Goal: Book appointment/travel/reservation

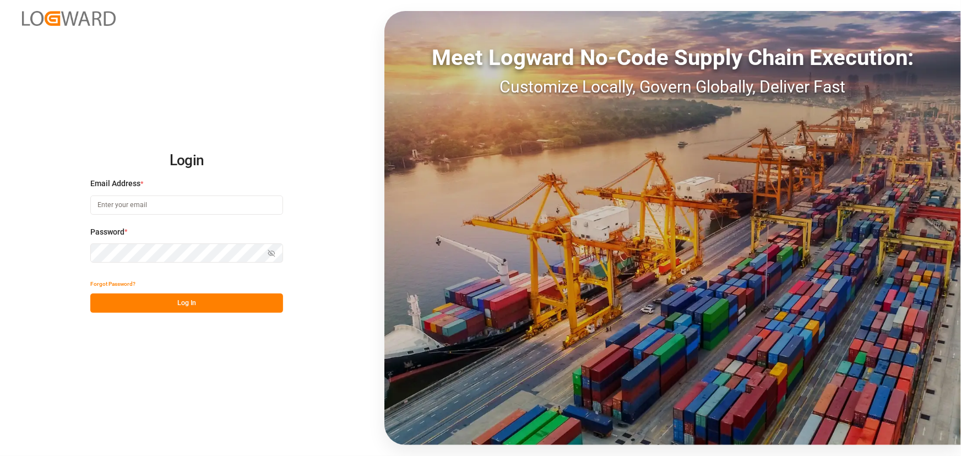
drag, startPoint x: 110, startPoint y: 195, endPoint x: 116, endPoint y: 200, distance: 7.8
click at [110, 196] on input at bounding box center [186, 205] width 193 height 19
type input "[PERSON_NAME][EMAIL_ADDRESS][PERSON_NAME][DOMAIN_NAME]"
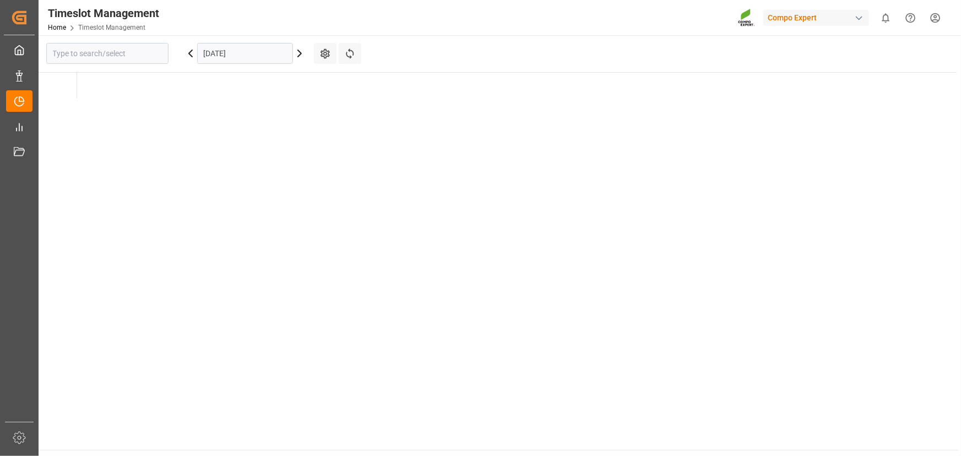
type input "Krefeld"
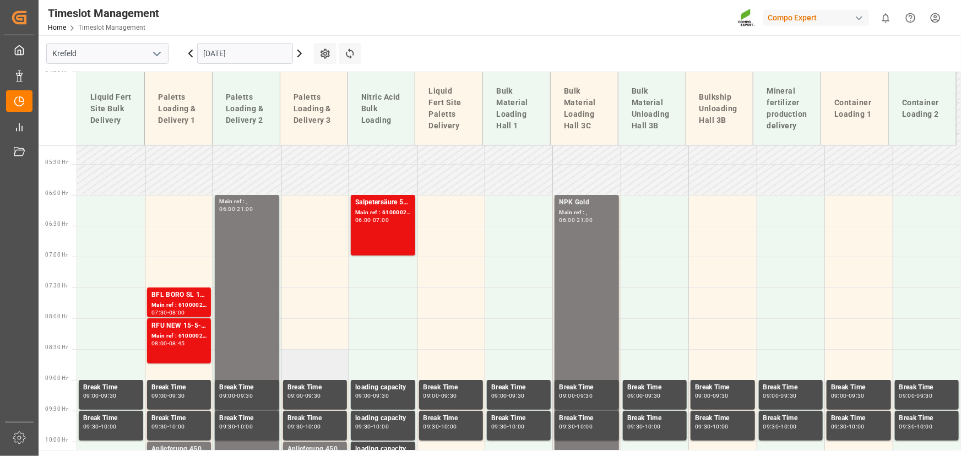
scroll to position [371, 0]
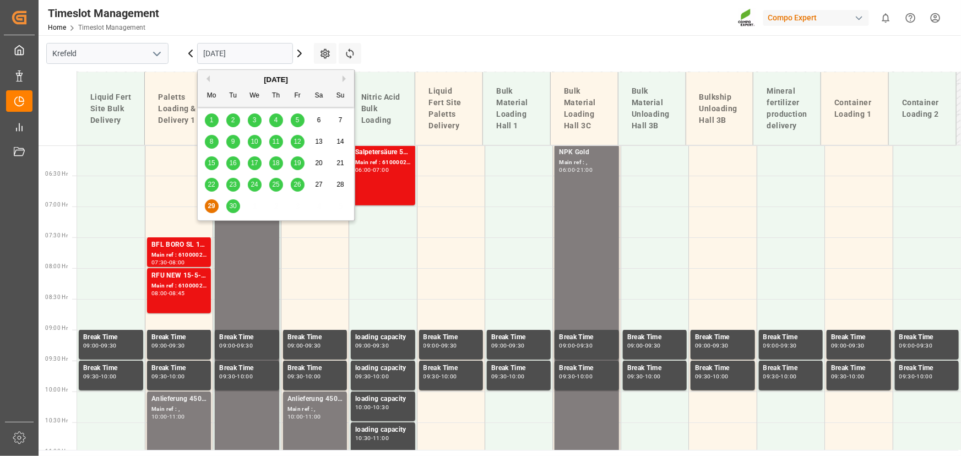
click at [229, 45] on input "[DATE]" at bounding box center [245, 53] width 96 height 21
click at [231, 200] on div "30" at bounding box center [233, 206] width 14 height 13
